Goal: Information Seeking & Learning: Learn about a topic

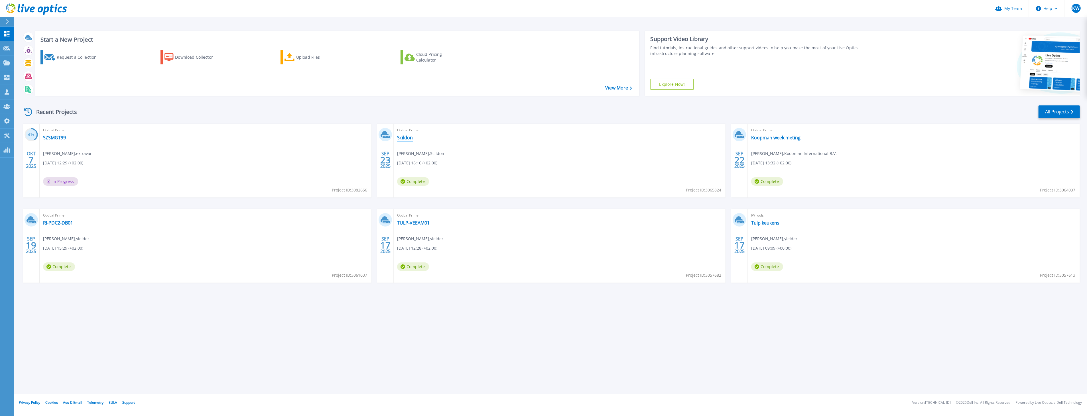
click at [407, 136] on link "Scildon" at bounding box center [405, 138] width 16 height 6
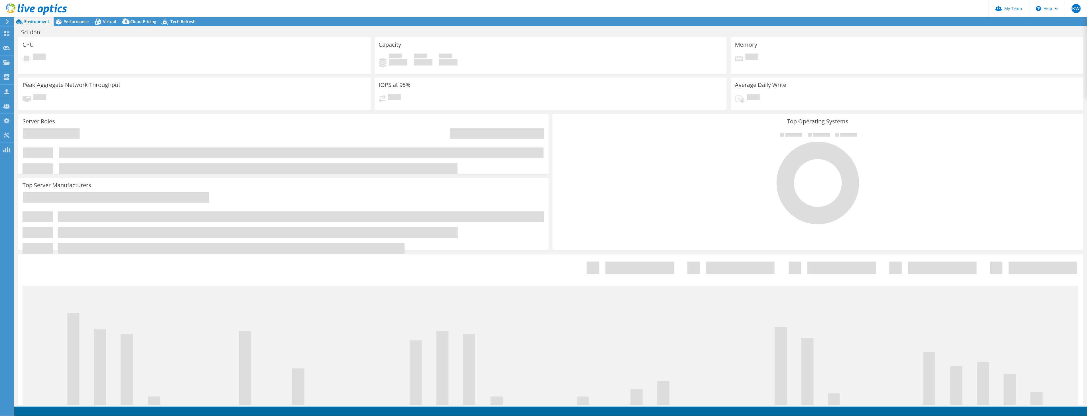
select select "USD"
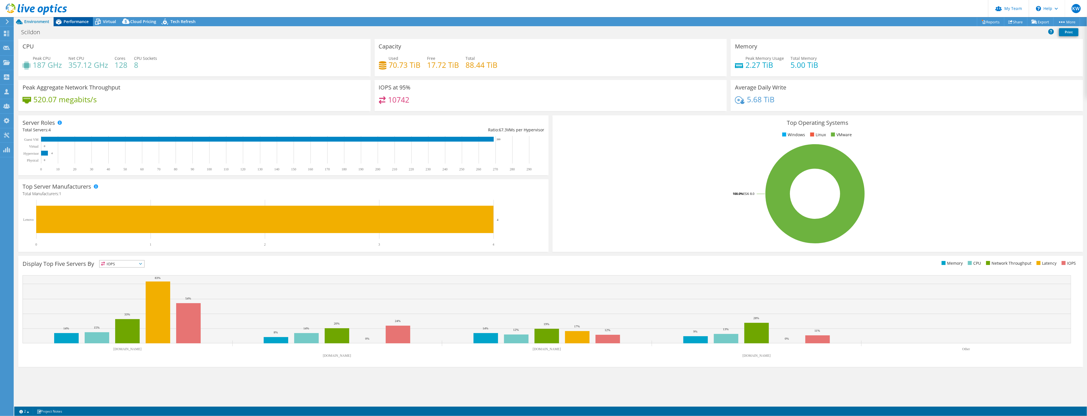
click at [81, 19] on span "Performance" at bounding box center [76, 21] width 25 height 5
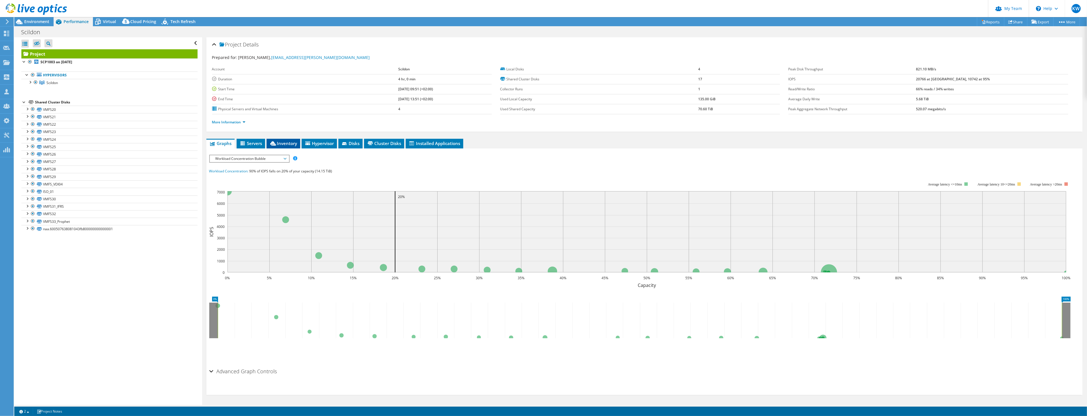
click at [290, 144] on span "Inventory" at bounding box center [283, 143] width 28 height 6
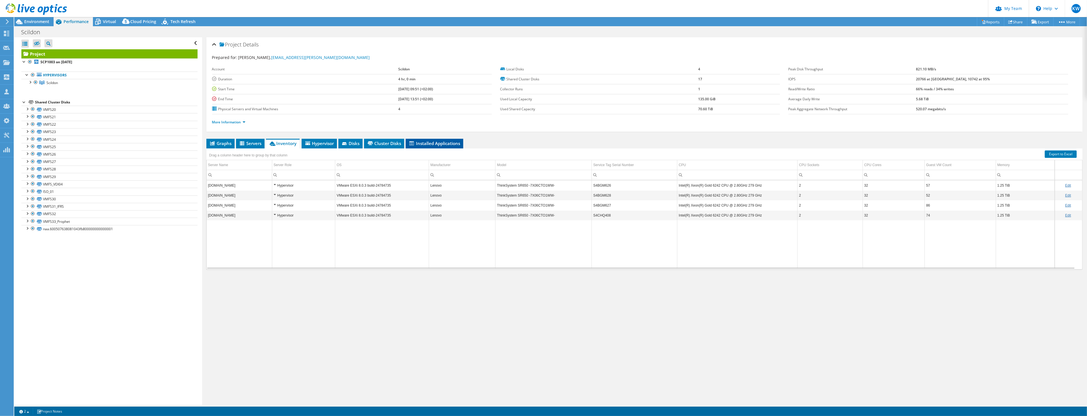
click at [443, 144] on span "Installed Applications" at bounding box center [434, 143] width 52 height 6
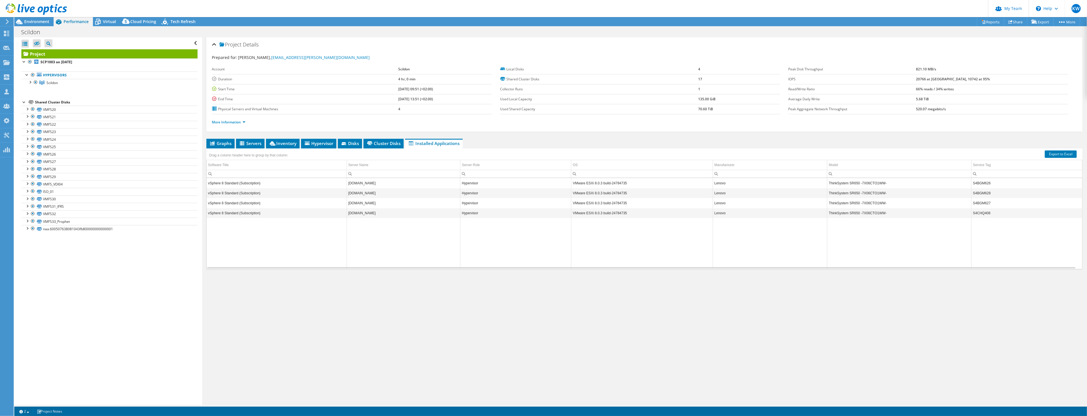
click at [590, 183] on td "VMware ESXi 8.0.3 build-24784735" at bounding box center [642, 183] width 142 height 10
click at [841, 185] on td "ThinkSystem SR650 -7X06CTO1WW-" at bounding box center [899, 183] width 144 height 10
click at [841, 195] on td "ThinkSystem SR650 -7X06CTO1WW-" at bounding box center [899, 193] width 144 height 10
click at [255, 184] on td "vSphere 8 Standard (Subscription)" at bounding box center [277, 183] width 140 height 10
click at [254, 144] on span "Servers" at bounding box center [250, 143] width 23 height 6
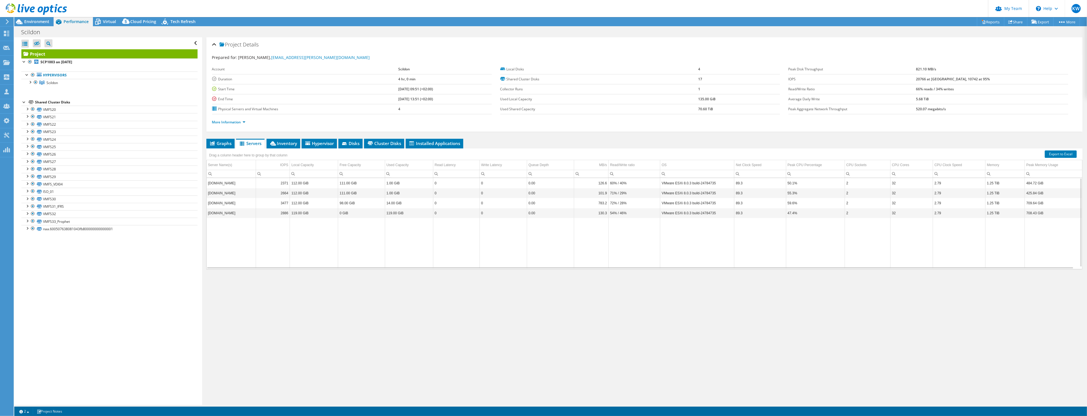
click at [671, 183] on td "VMware ESXi 8.0.3 build-24784735" at bounding box center [697, 183] width 74 height 10
click at [680, 170] on input "Column OS, Filter cell" at bounding box center [697, 173] width 74 height 7
click at [680, 181] on td "VMware ESXi 8.0.3 build-24784735" at bounding box center [697, 183] width 74 height 10
click at [276, 141] on span "Inventory" at bounding box center [283, 143] width 28 height 6
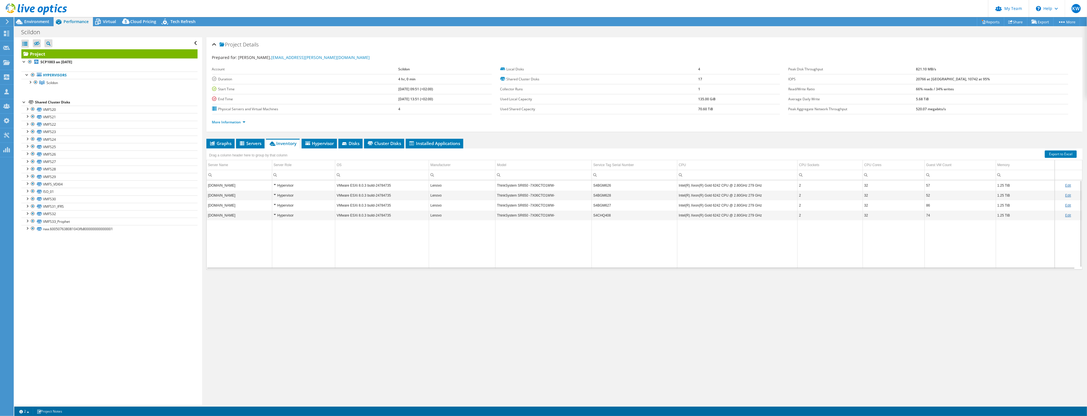
click at [713, 184] on td "Intel(R) Xeon(R) Gold 6242 CPU @ 2.80GHz 279 GHz" at bounding box center [737, 185] width 120 height 10
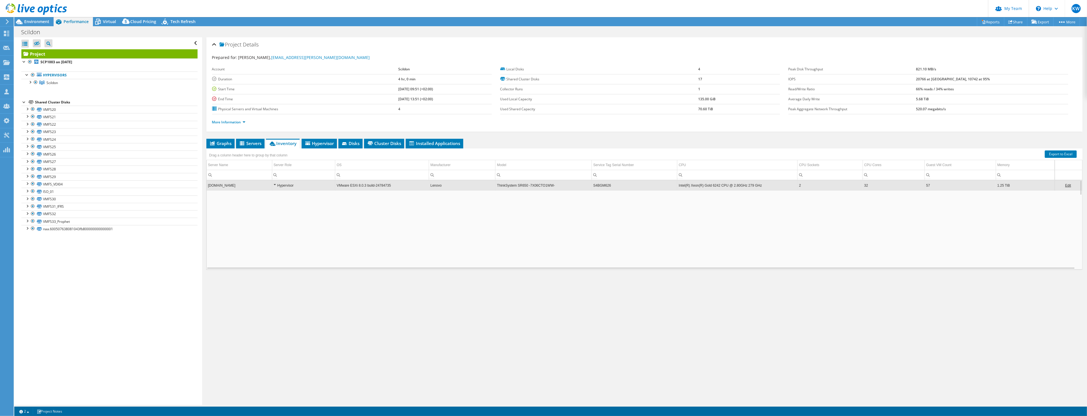
click at [713, 185] on td "Intel(R) Xeon(R) Gold 6242 CPU @ 2.80GHz 279 GHz" at bounding box center [737, 185] width 120 height 10
click at [706, 194] on td "Intel(R) Xeon(R) Gold 6242 CPU @ 2.80GHz 279 GHz" at bounding box center [737, 195] width 120 height 10
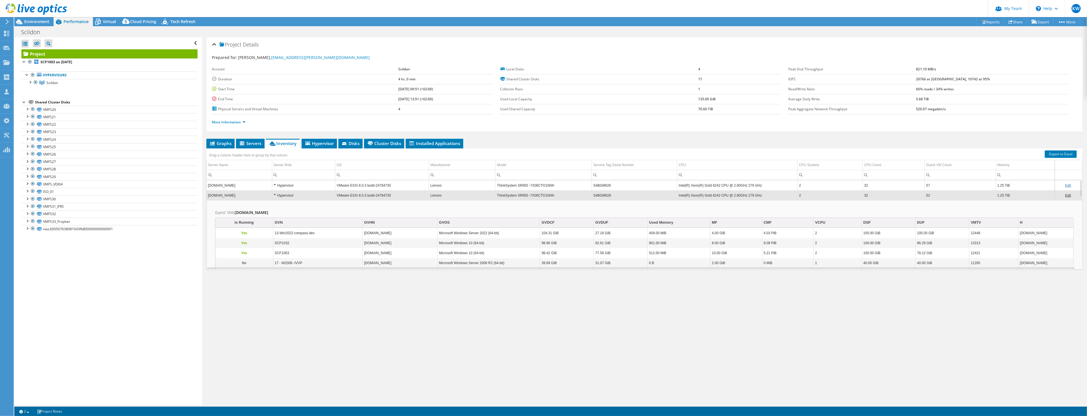
click at [706, 194] on td "Intel(R) Xeon(R) Gold 6242 CPU @ 2.80GHz 279 GHz" at bounding box center [737, 195] width 120 height 10
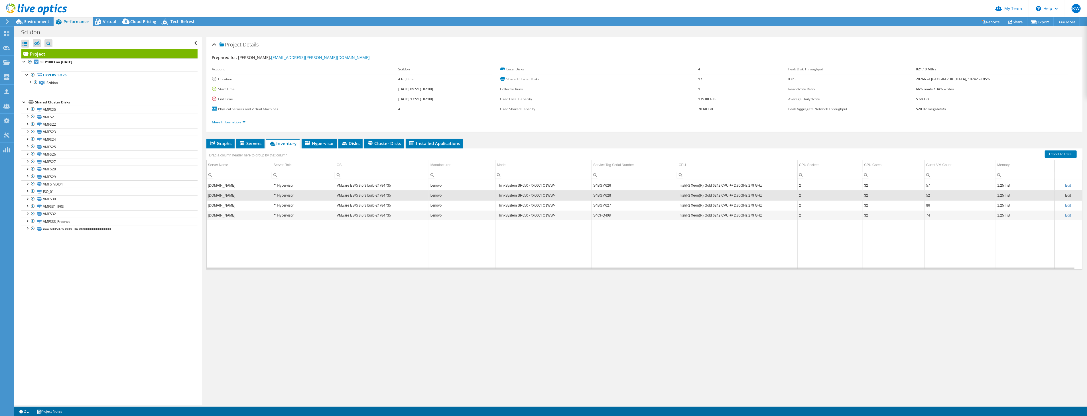
click at [700, 186] on td "Intel(R) Xeon(R) Gold 6242 CPU @ 2.80GHz 279 GHz" at bounding box center [737, 185] width 120 height 10
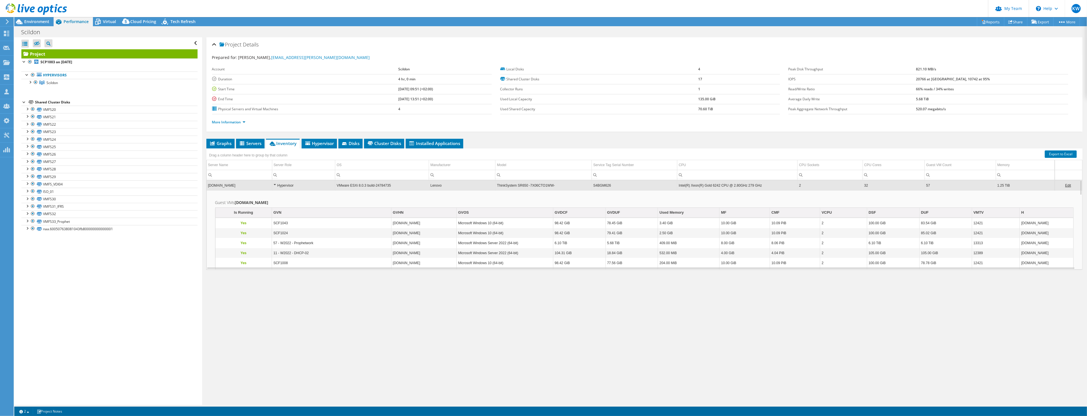
click at [677, 186] on td "Intel(R) Xeon(R) Gold 6242 CPU @ 2.80GHz 279 GHz" at bounding box center [737, 185] width 120 height 10
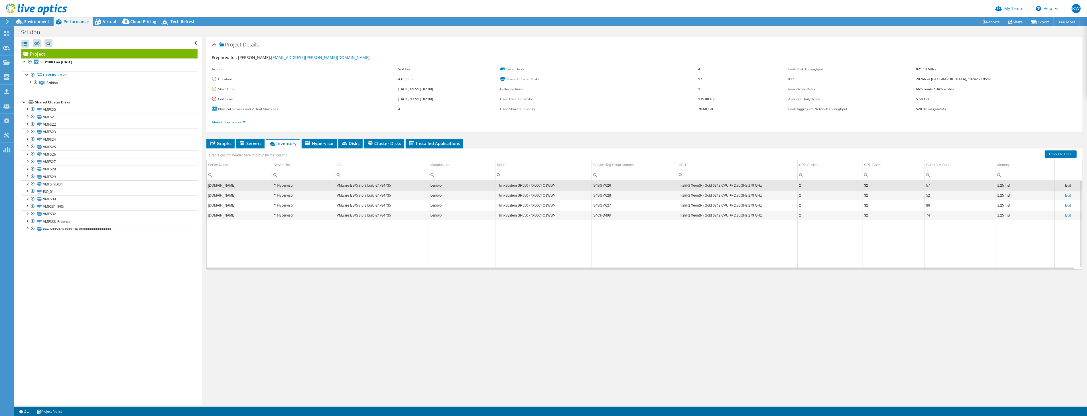
click at [687, 214] on td "Intel(R) Xeon(R) Gold 6242 CPU @ 2.80GHz 279 GHz" at bounding box center [737, 215] width 120 height 10
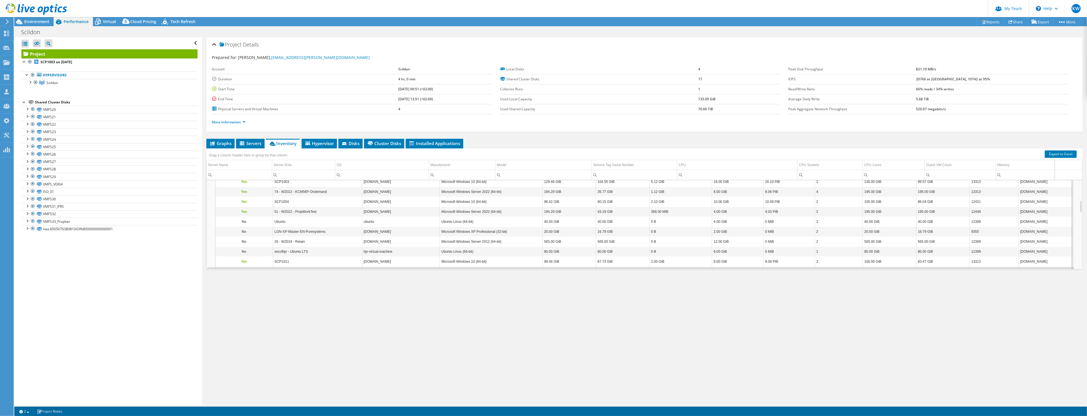
scroll to position [227, 0]
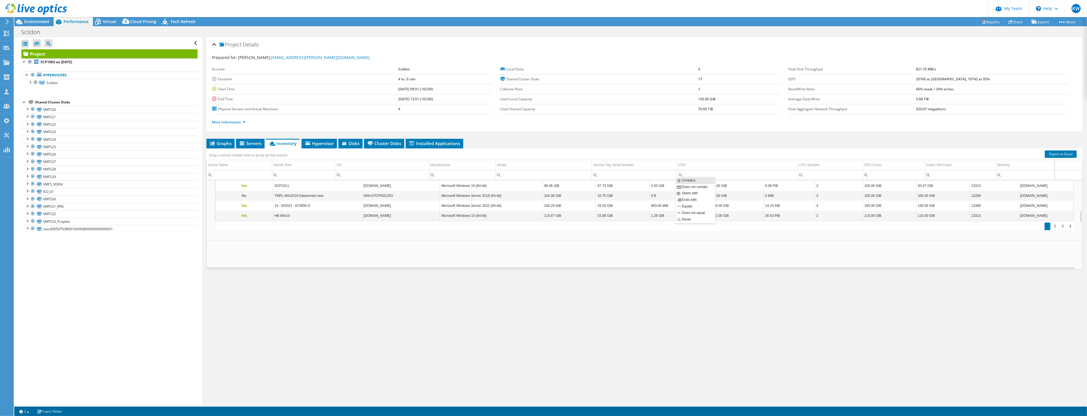
click at [684, 175] on input "Column CPU, Filter cell" at bounding box center [737, 174] width 120 height 7
click at [620, 260] on td "Data grid" at bounding box center [644, 305] width 875 height 622
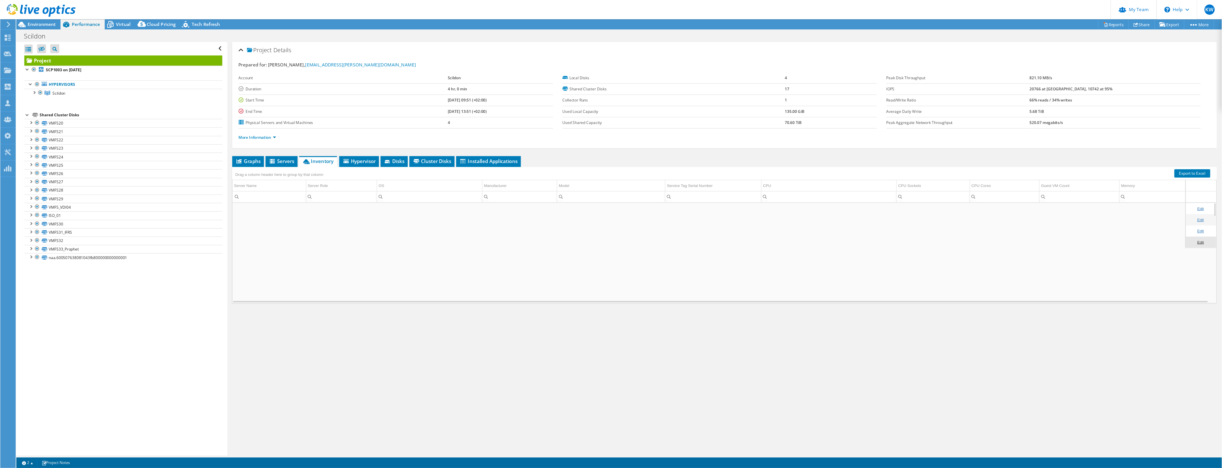
scroll to position [0, 0]
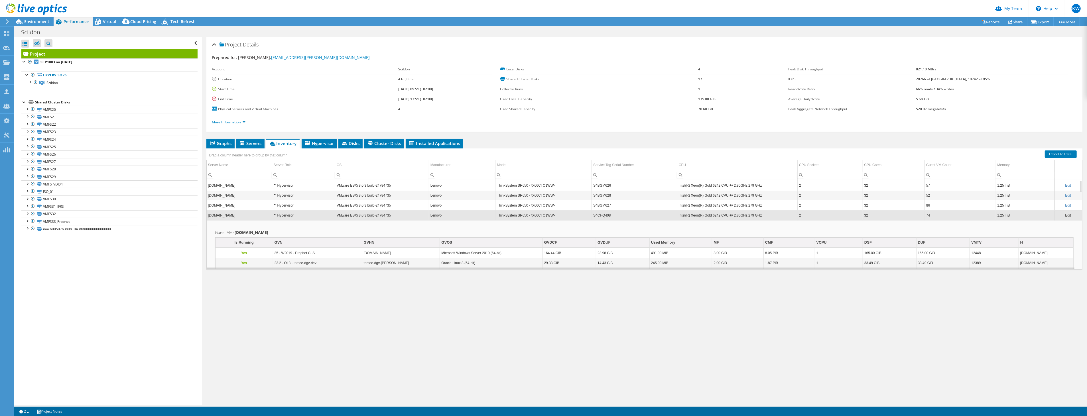
click at [690, 215] on td "Intel(R) Xeon(R) Gold 6242 CPU @ 2.80GHz 279 GHz" at bounding box center [737, 215] width 120 height 10
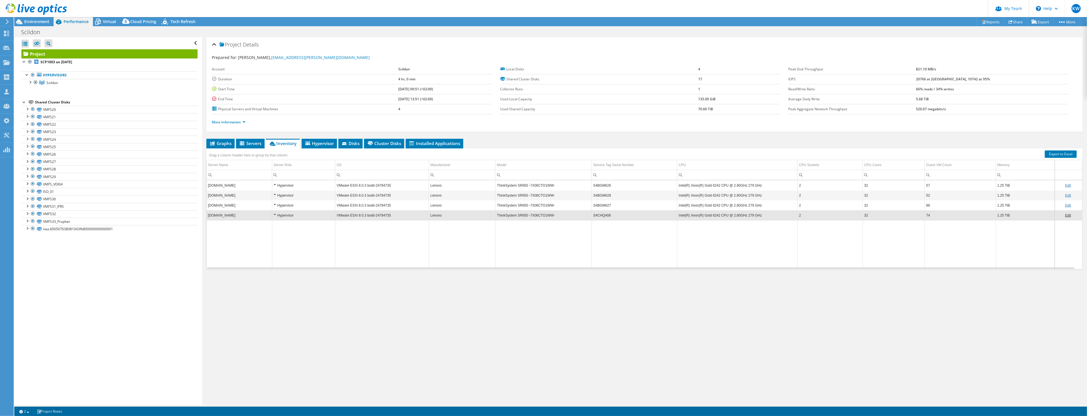
click at [936, 10] on header "KW Partner Team Admin Kees Waldschmit [EMAIL_ADDRESS][DOMAIN_NAME] yielder My P…" at bounding box center [543, 8] width 1087 height 17
click at [229, 144] on span "Graphs" at bounding box center [220, 143] width 23 height 6
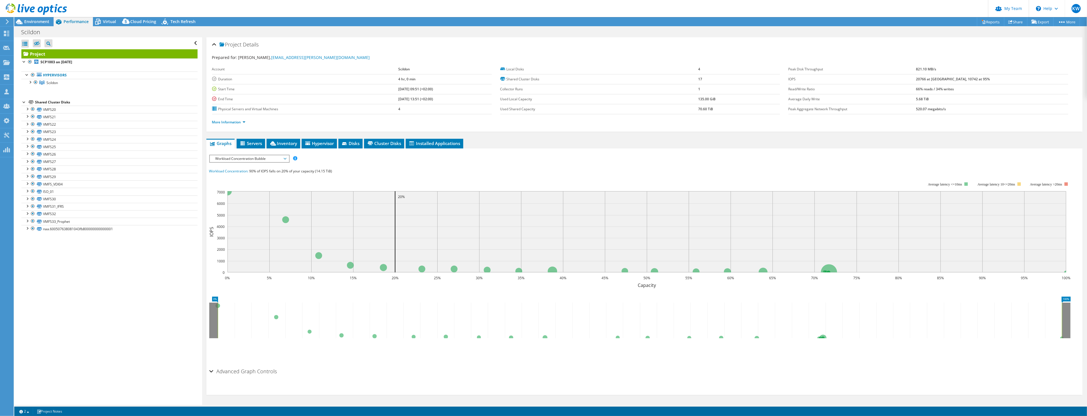
click at [229, 157] on span "Workload Concentration Bubble" at bounding box center [249, 158] width 73 height 7
click at [228, 200] on li "CPU Percentage" at bounding box center [249, 199] width 79 height 7
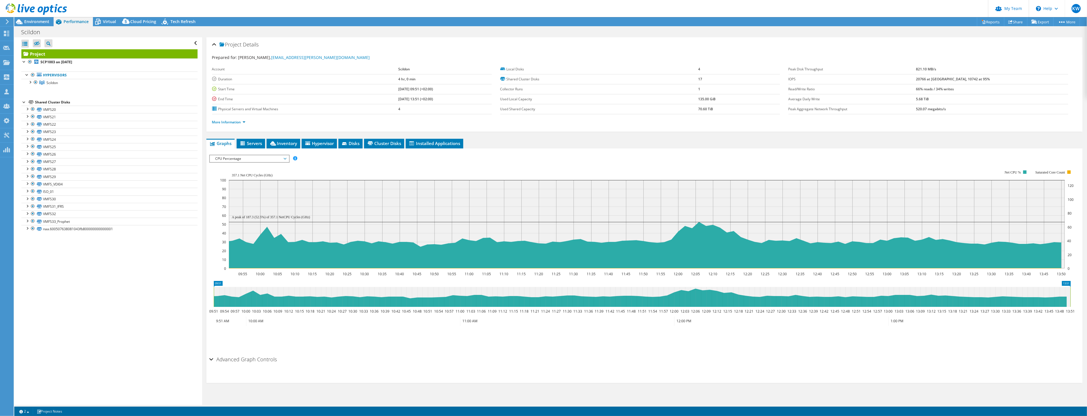
click at [230, 158] on span "CPU Percentage" at bounding box center [249, 158] width 73 height 7
click at [231, 203] on li "Memory" at bounding box center [249, 206] width 79 height 7
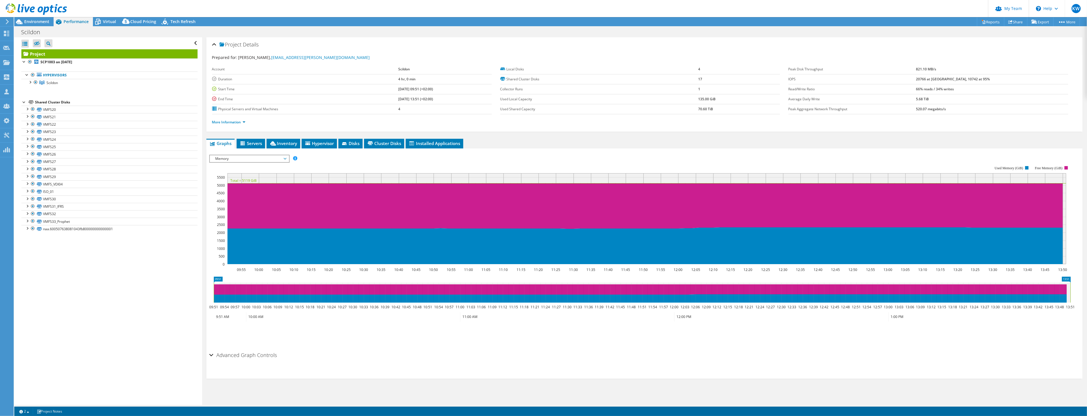
click at [215, 156] on span "Memory" at bounding box center [249, 158] width 73 height 7
click at [232, 224] on li "Top Servers By Page Faults" at bounding box center [249, 227] width 79 height 7
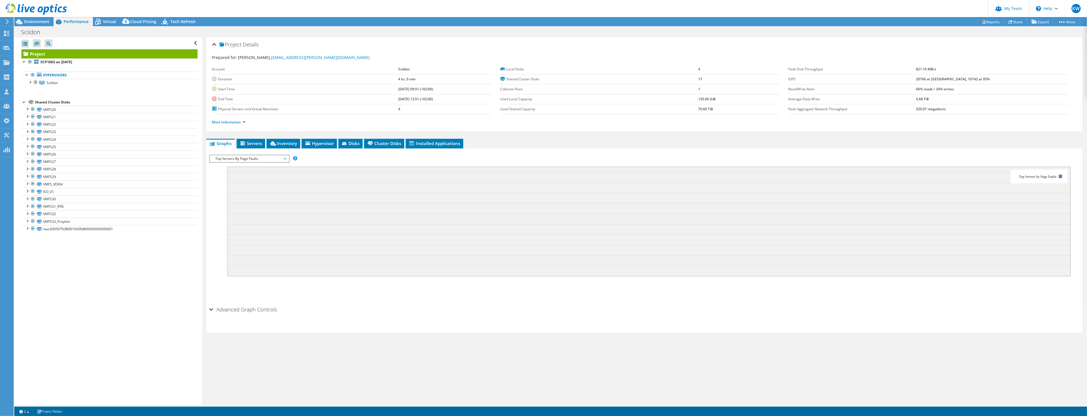
click at [249, 158] on span "Top Servers By Page Faults" at bounding box center [249, 158] width 73 height 7
click at [237, 186] on li "Latency" at bounding box center [249, 186] width 79 height 7
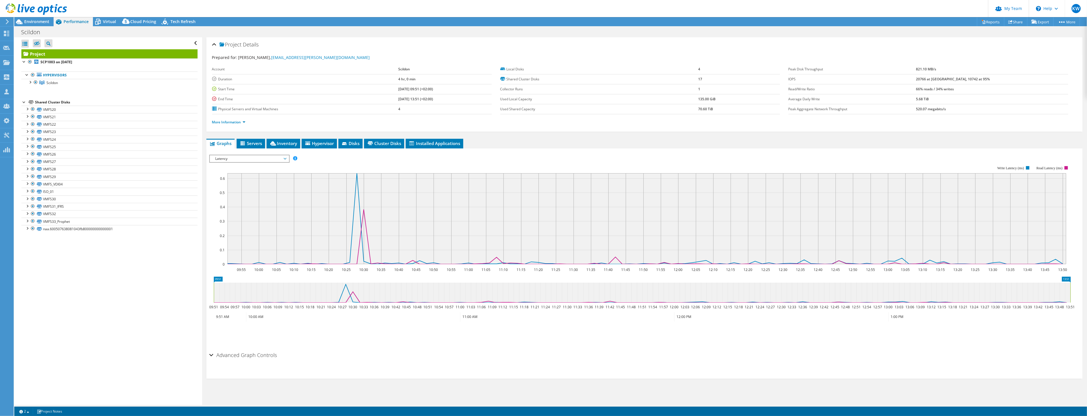
click at [219, 158] on span "Latency" at bounding box center [249, 158] width 73 height 7
click at [224, 189] on li "Queue Depth" at bounding box center [249, 192] width 79 height 7
click at [231, 157] on span "Queue Depth" at bounding box center [249, 158] width 73 height 7
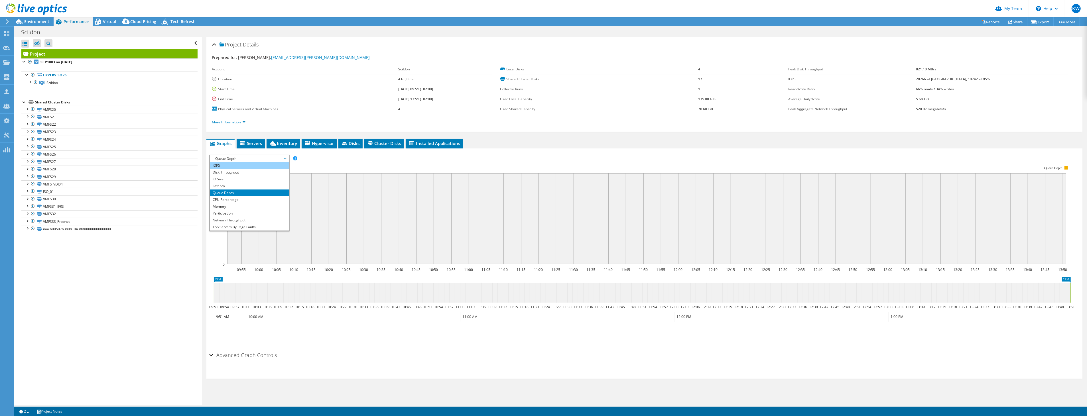
click at [228, 164] on li "IOPS" at bounding box center [249, 165] width 79 height 7
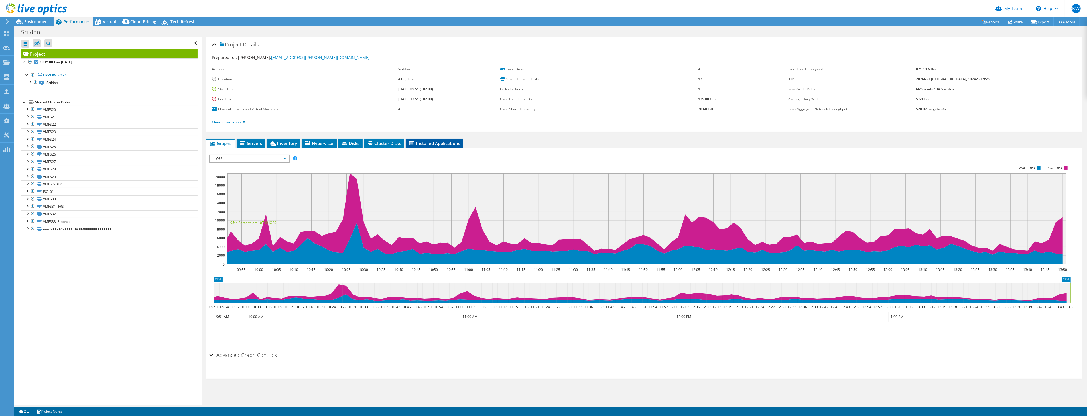
click at [425, 141] on span "Installed Applications" at bounding box center [434, 143] width 52 height 6
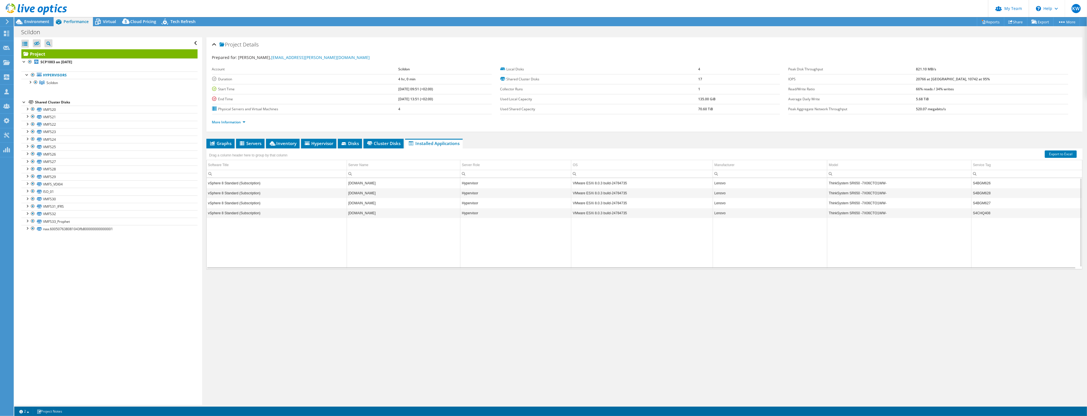
click at [257, 212] on td "vSphere 8 Standard (Subscription)" at bounding box center [277, 213] width 140 height 10
click at [590, 211] on td "VMware ESXi 8.0.3 build-24784735" at bounding box center [642, 213] width 142 height 10
click at [57, 62] on b "SCP1003 on [DATE]" at bounding box center [56, 62] width 32 height 5
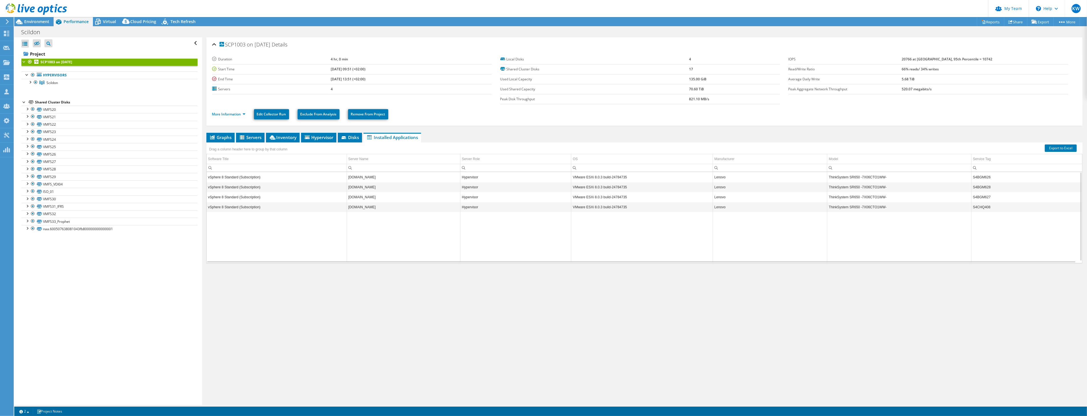
click at [590, 176] on td "VMware ESXi 8.0.3 build-24784735" at bounding box center [642, 177] width 142 height 10
click at [835, 176] on td "ThinkSystem SR650 -7X06CTO1WW-" at bounding box center [899, 177] width 144 height 10
click at [290, 138] on span "Inventory" at bounding box center [283, 138] width 28 height 6
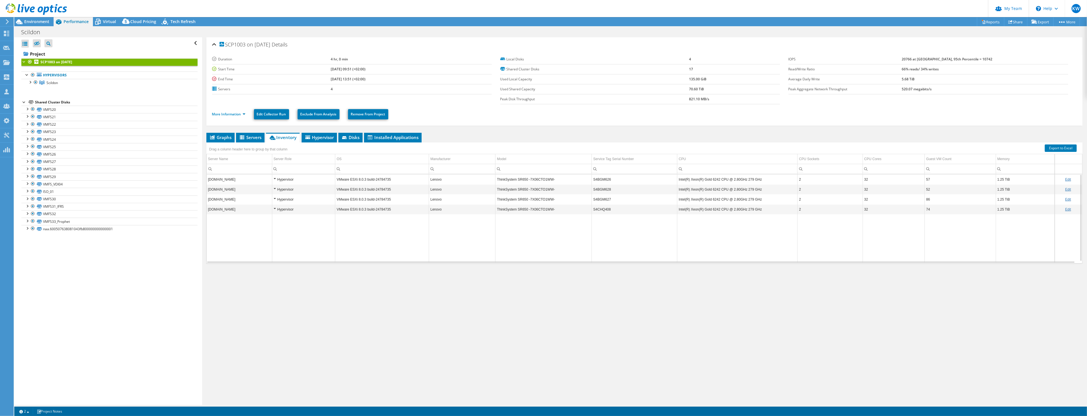
click at [699, 178] on td "Intel(R) Xeon(R) Gold 6242 CPU @ 2.80GHz 279 GHz" at bounding box center [737, 179] width 120 height 10
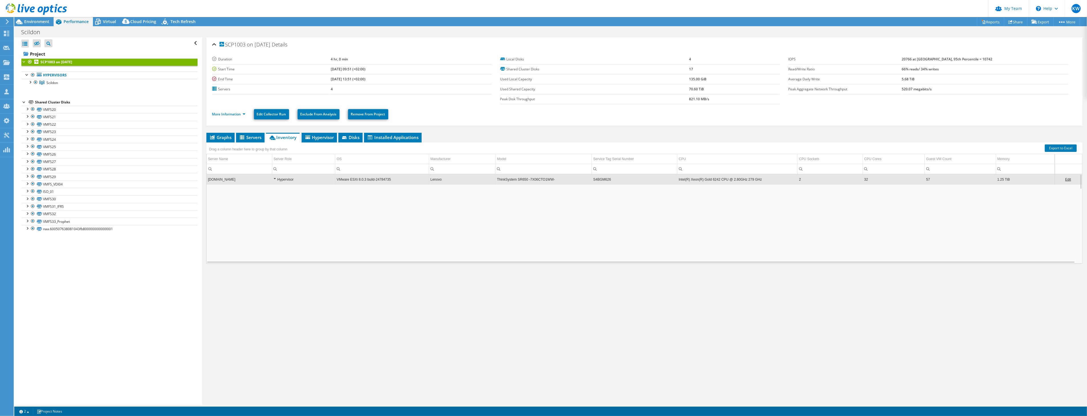
click at [699, 178] on td "Intel(R) Xeon(R) Gold 6242 CPU @ 2.80GHz 279 GHz" at bounding box center [737, 179] width 120 height 10
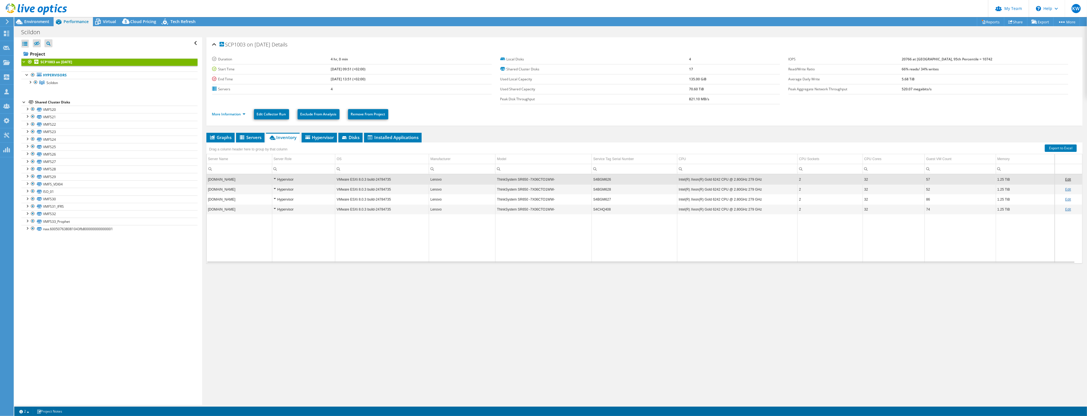
click at [699, 178] on td "Intel(R) Xeon(R) Gold 6242 CPU @ 2.80GHz 279 GHz" at bounding box center [737, 179] width 120 height 10
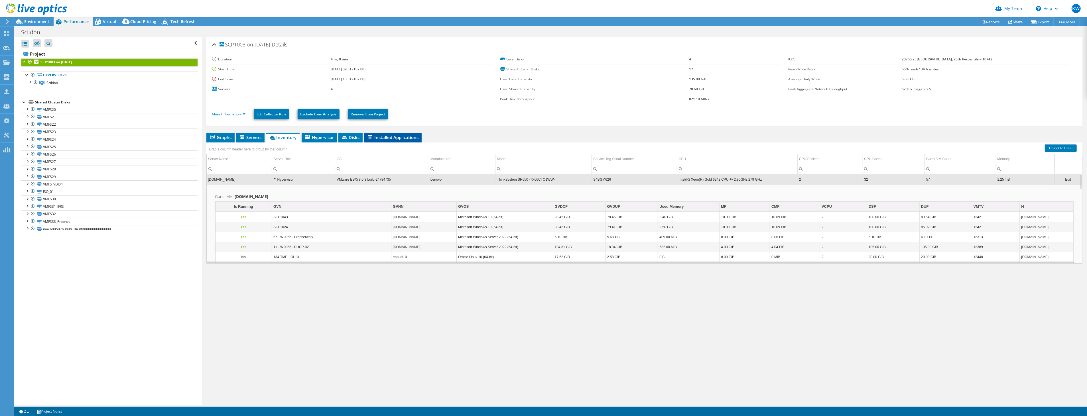
click at [398, 138] on span "Installed Applications" at bounding box center [393, 138] width 52 height 6
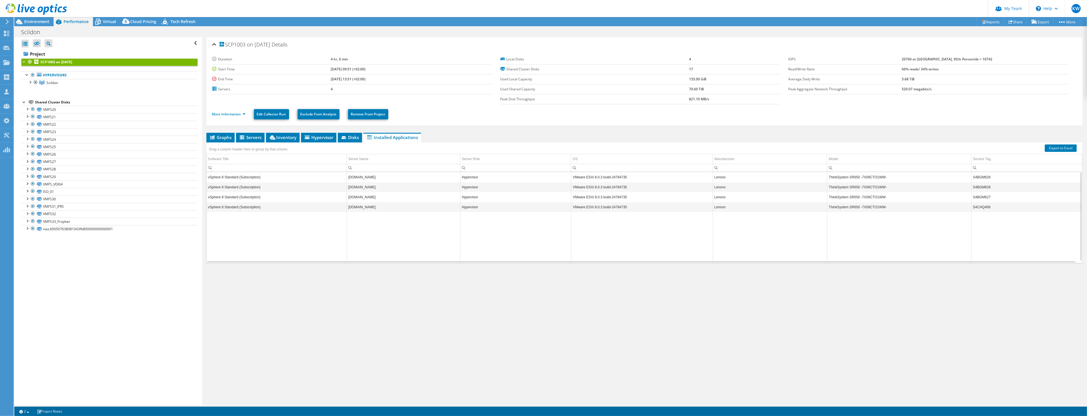
click at [593, 177] on td "VMware ESXi 8.0.3 build-24784735" at bounding box center [642, 177] width 142 height 10
click at [290, 137] on span "Inventory" at bounding box center [283, 138] width 28 height 6
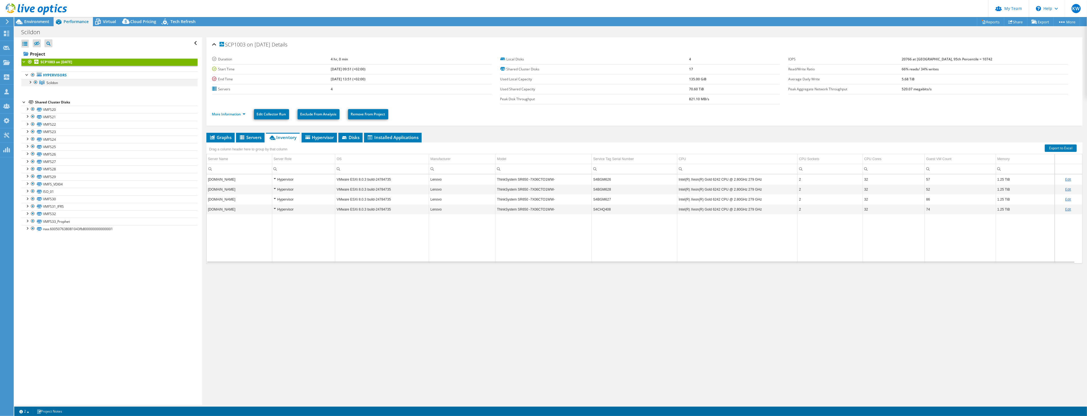
click at [29, 83] on div at bounding box center [30, 82] width 6 height 6
click at [321, 135] on span "Hypervisor" at bounding box center [319, 138] width 30 height 6
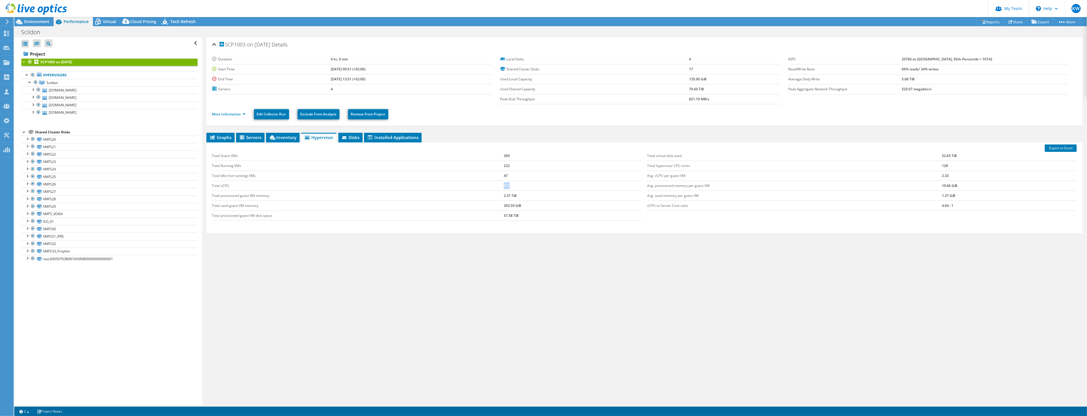
drag, startPoint x: 509, startPoint y: 184, endPoint x: 502, endPoint y: 184, distance: 6.6
click at [504, 184] on td "517" at bounding box center [573, 186] width 138 height 10
click at [36, 24] on span "Environment" at bounding box center [36, 21] width 25 height 5
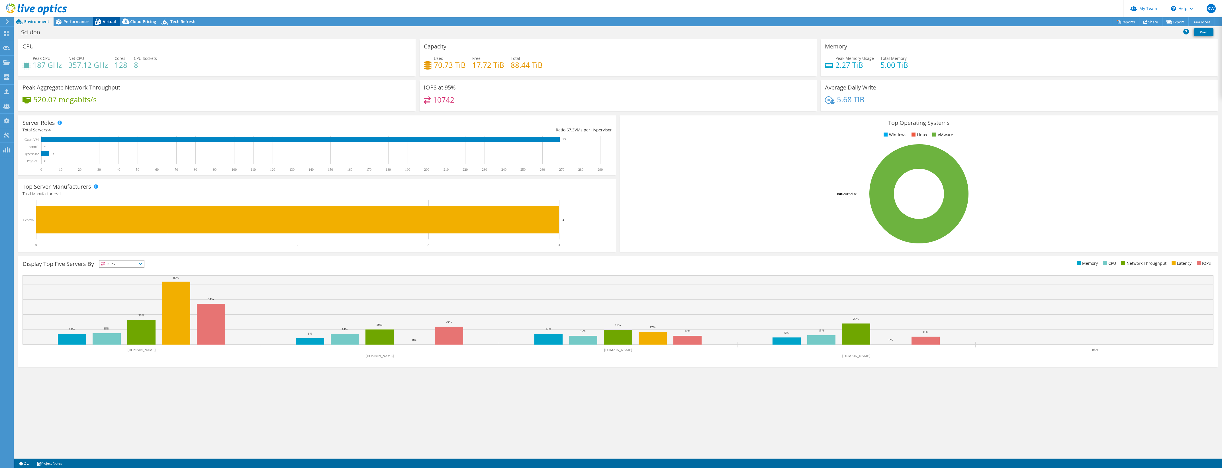
click at [114, 25] on div "Virtual" at bounding box center [106, 21] width 27 height 9
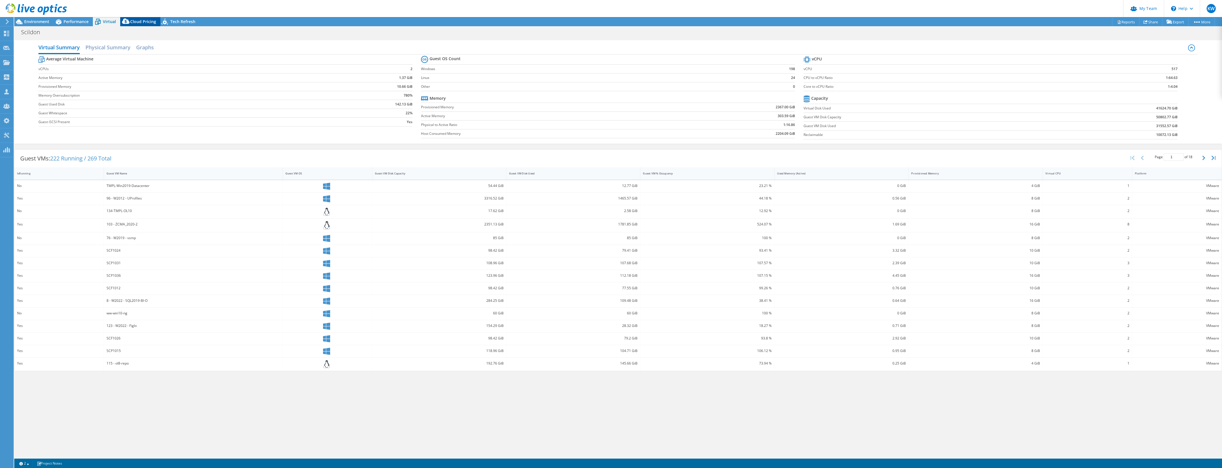
click at [152, 23] on span "Cloud Pricing" at bounding box center [143, 21] width 26 height 5
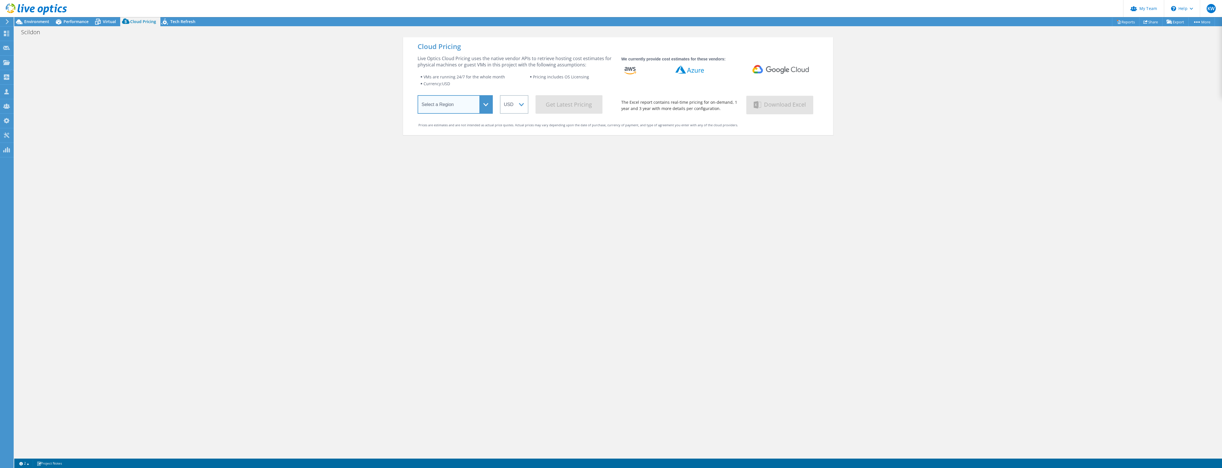
click at [485, 105] on select "Select a Region [GEOGRAPHIC_DATA] ([GEOGRAPHIC_DATA]) [GEOGRAPHIC_DATA] ([GEOGR…" at bounding box center [455, 104] width 75 height 19
select select "EUFrankfurt"
click at [418, 96] on select "Select a Region [GEOGRAPHIC_DATA] ([GEOGRAPHIC_DATA]) [GEOGRAPHIC_DATA] ([GEOGR…" at bounding box center [455, 104] width 75 height 19
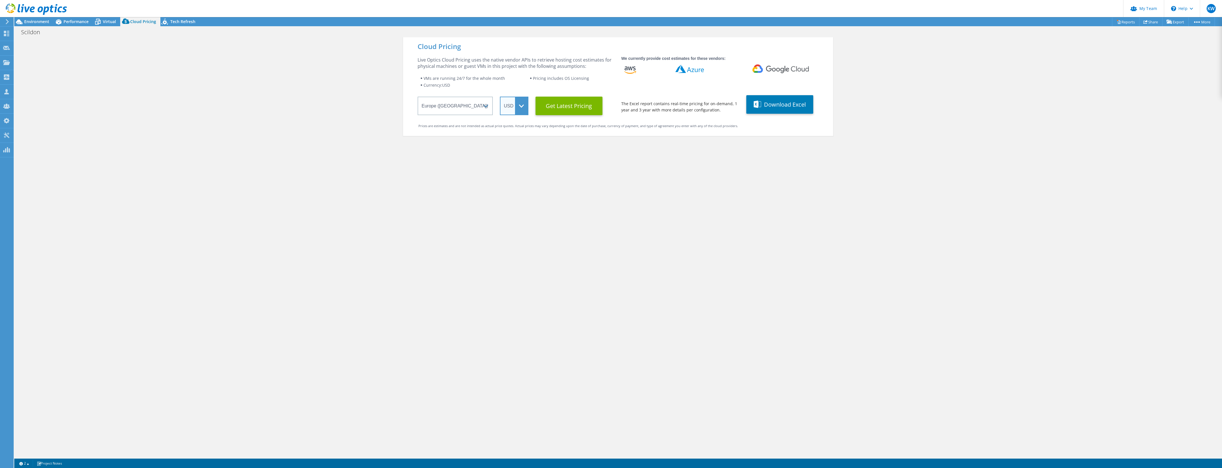
click at [517, 106] on select "ARS AUD BRL CAD CHF CLP CNY DKK EUR GBP HKD HUF INR JPY MXN MYR NOK NZD PEN SEK…" at bounding box center [514, 106] width 28 height 19
click at [500, 97] on select "ARS AUD BRL CAD CHF CLP CNY DKK EUR GBP HKD HUF INR JPY MXN MYR NOK NZD PEN SEK…" at bounding box center [514, 106] width 28 height 19
click at [555, 107] on Latest "Get Latest Pricing" at bounding box center [569, 106] width 67 height 19
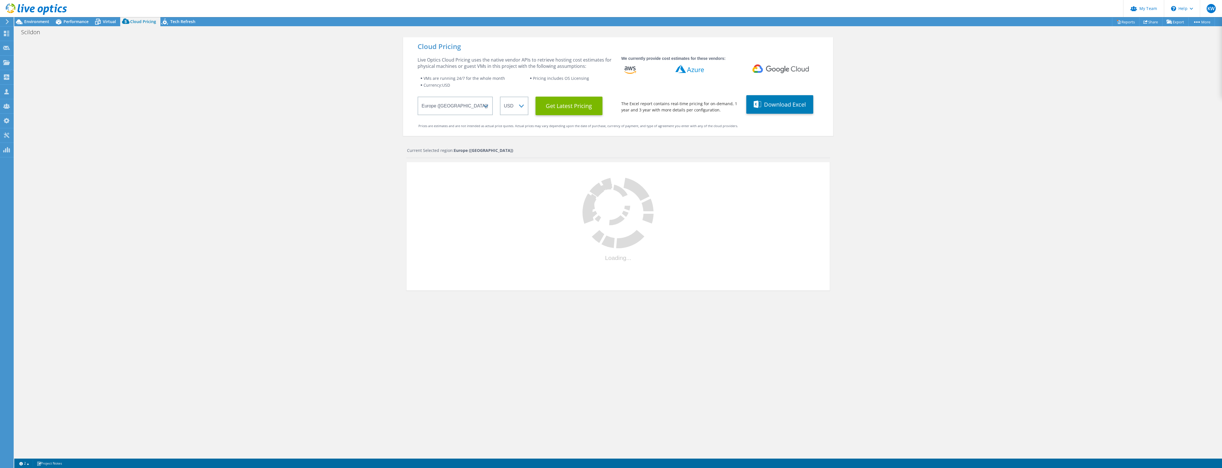
select select "EUR"
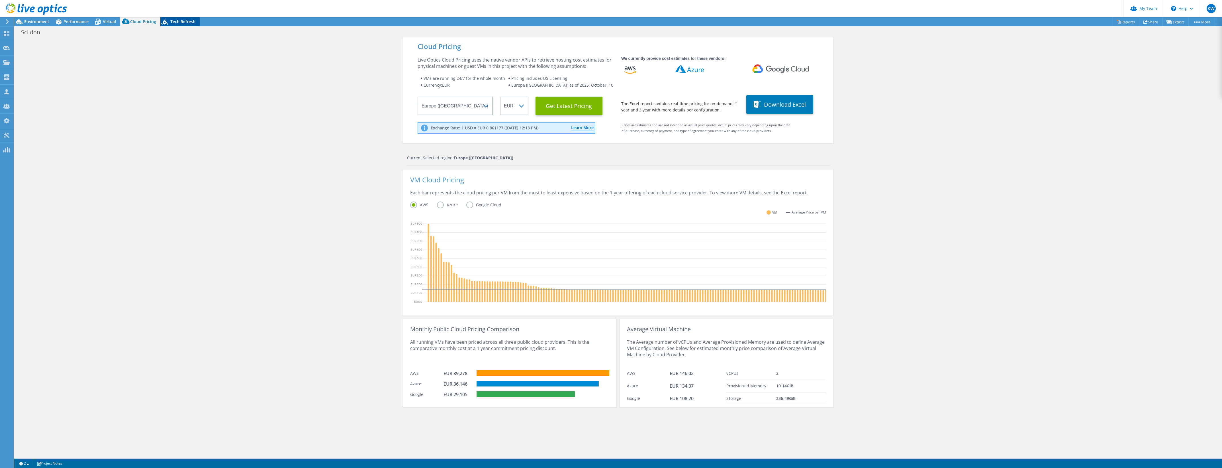
click at [180, 19] on span "Tech Refresh" at bounding box center [182, 21] width 25 height 5
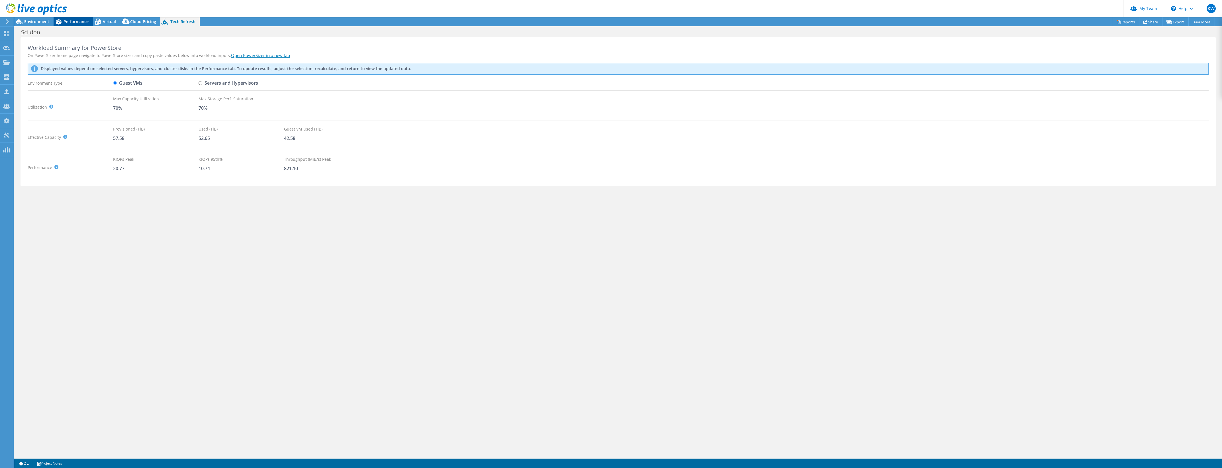
click at [72, 18] on div "Performance" at bounding box center [73, 21] width 39 height 9
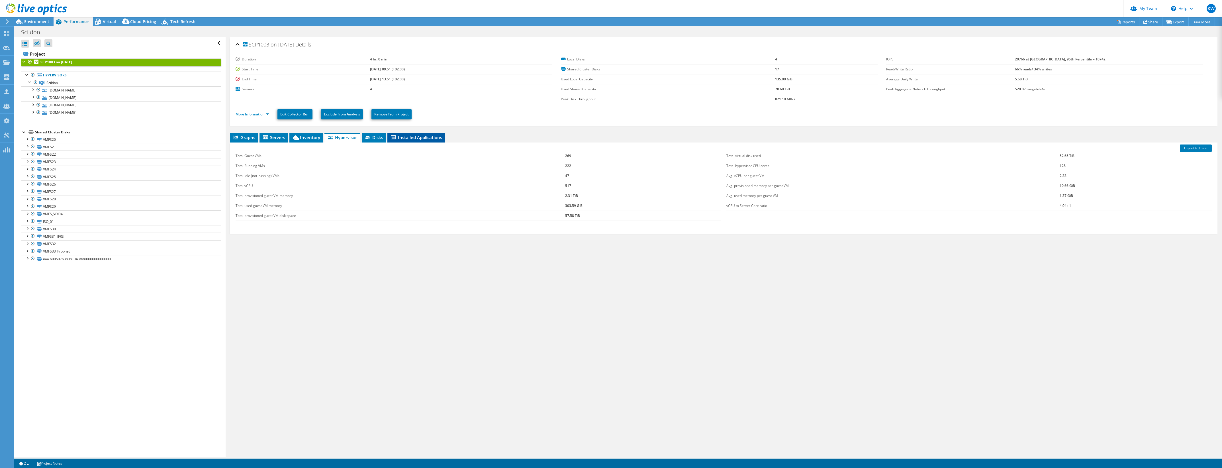
click at [400, 137] on span "Installed Applications" at bounding box center [416, 138] width 52 height 6
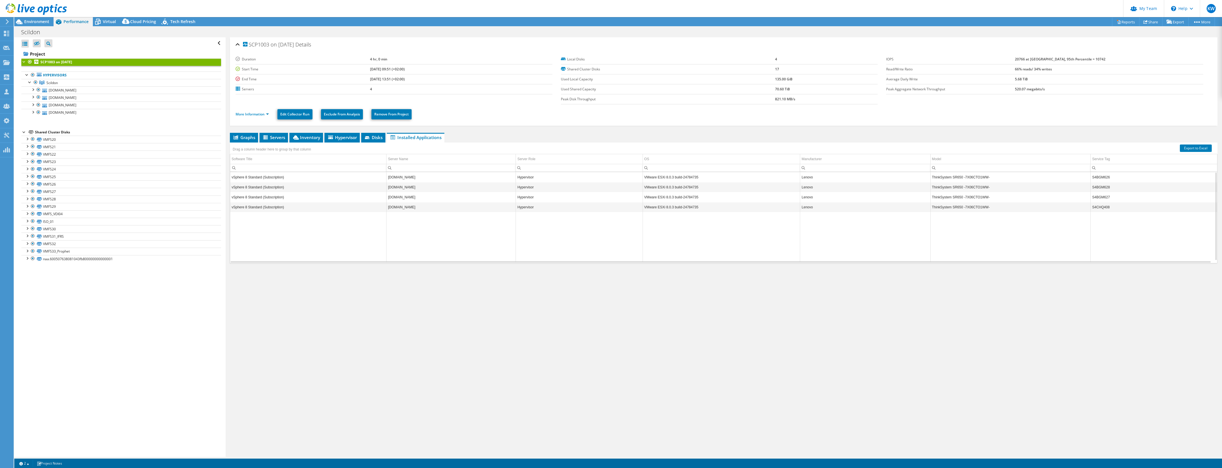
click at [673, 177] on td "VMware ESXi 8.0.3 build-24784735" at bounding box center [722, 177] width 158 height 10
click at [673, 168] on input "Column OS, Filter cell" at bounding box center [721, 167] width 157 height 7
click at [645, 168] on div "Column OS, Filter cell" at bounding box center [646, 167] width 7 height 7
click at [655, 185] on div "Starts with" at bounding box center [660, 188] width 39 height 7
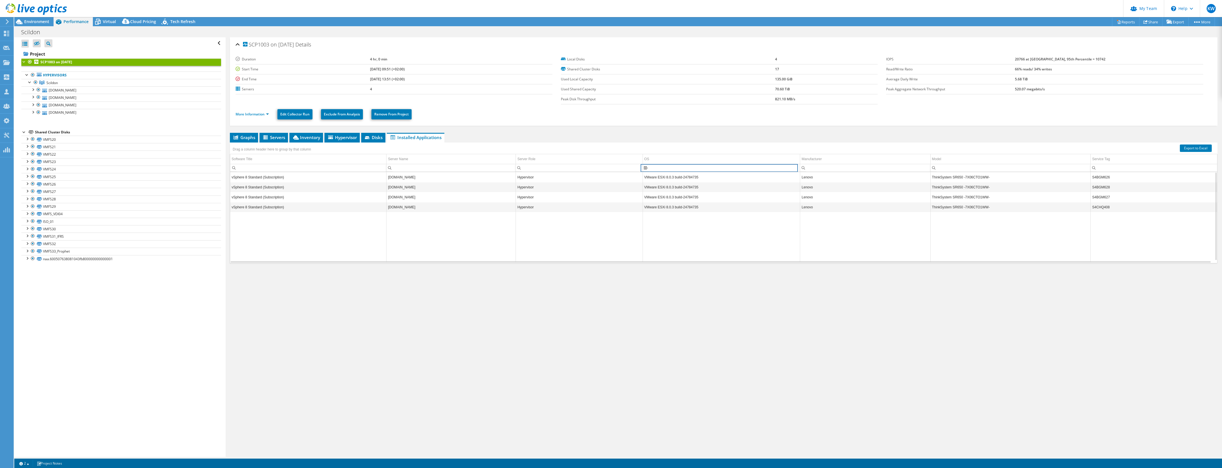
click at [653, 168] on input "Column OS, Filter cell" at bounding box center [721, 167] width 157 height 7
click at [644, 168] on div "Column OS, Filter cell" at bounding box center [646, 167] width 7 height 7
click at [654, 212] on span "Reset" at bounding box center [652, 213] width 20 height 5
